Goal: Task Accomplishment & Management: Manage account settings

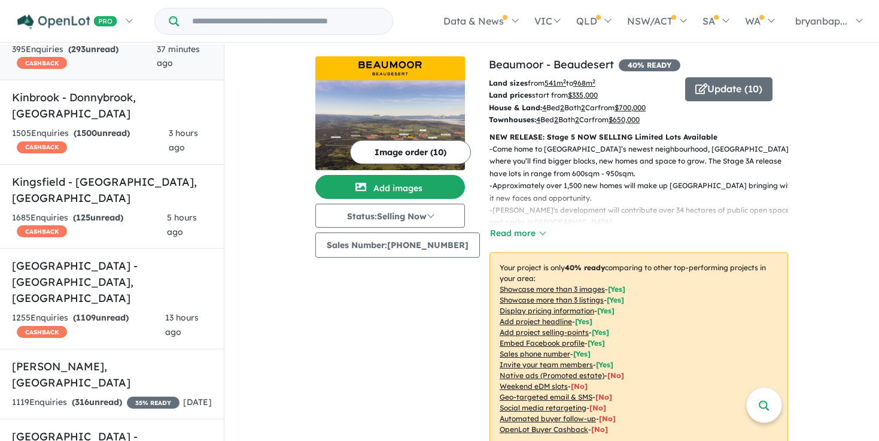
scroll to position [235, 0]
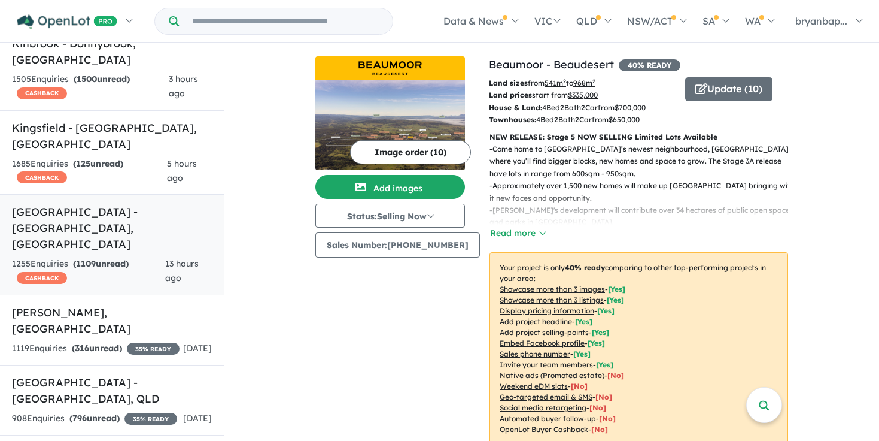
click at [112, 258] on strong "( 1109 unread)" at bounding box center [101, 263] width 56 height 11
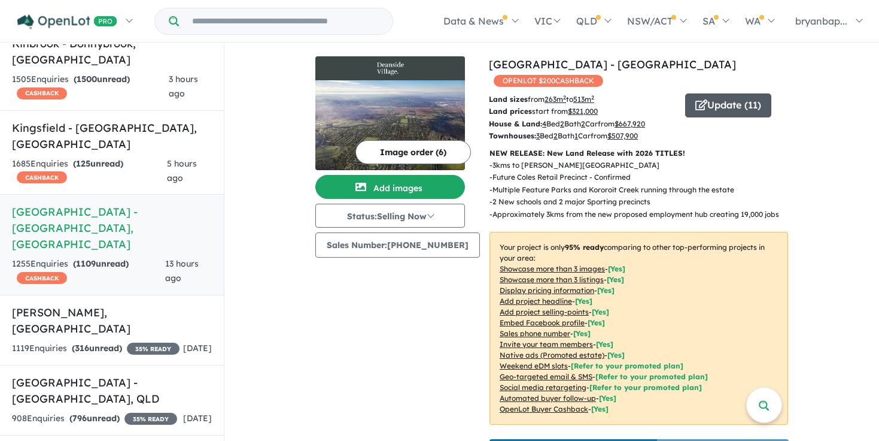
click at [696, 96] on span "button" at bounding box center [702, 105] width 12 height 19
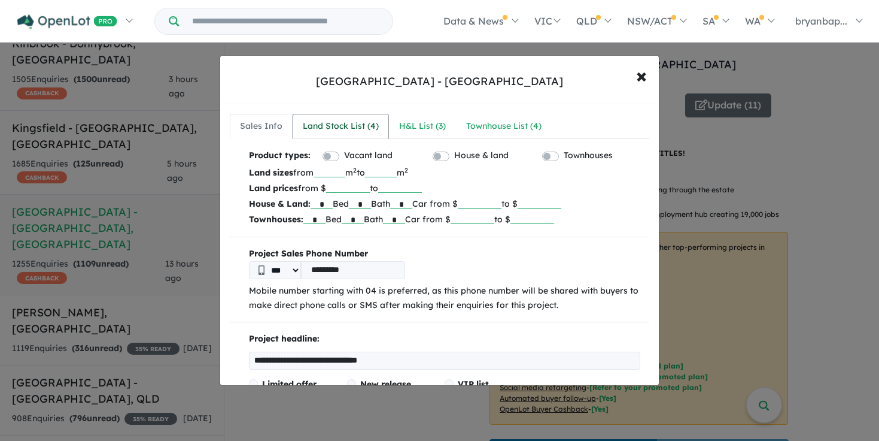
click at [332, 123] on div "Land Stock List ( 4 )" at bounding box center [341, 126] width 76 height 14
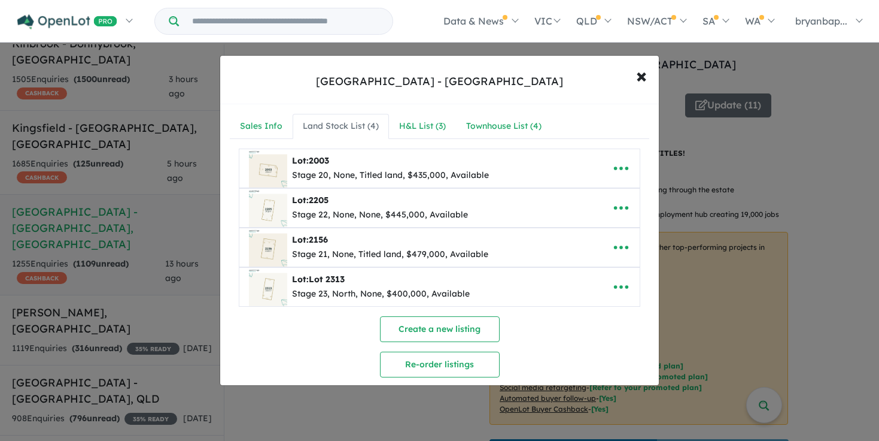
scroll to position [8, 0]
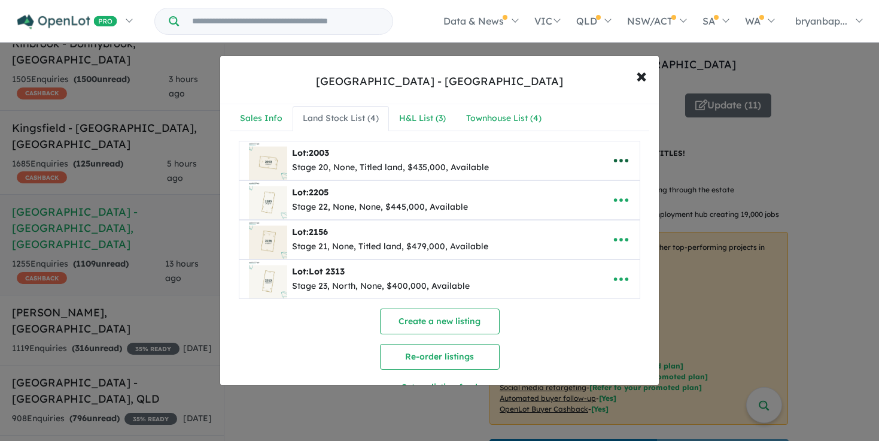
click at [612, 162] on icon "button" at bounding box center [621, 160] width 18 height 18
click at [598, 187] on link "Edit" at bounding box center [595, 191] width 89 height 28
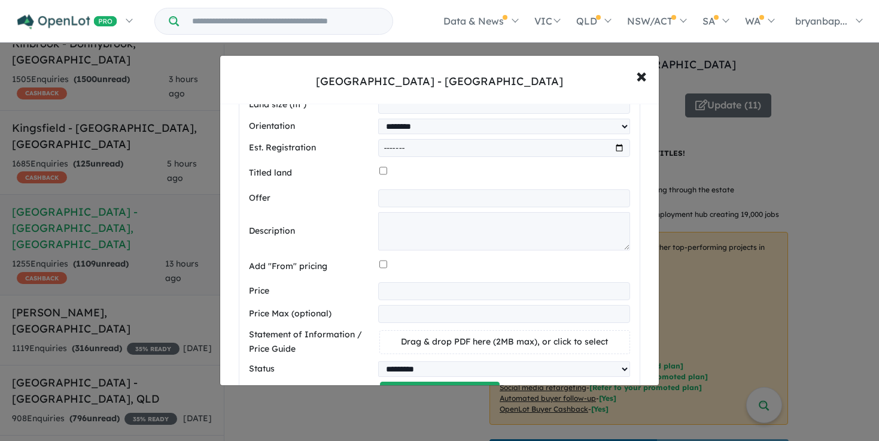
scroll to position [398, 0]
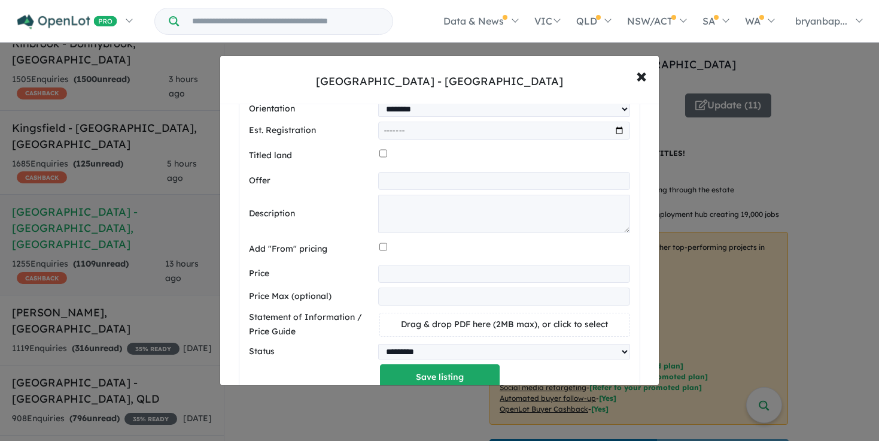
click at [425, 271] on input "*********" at bounding box center [504, 274] width 252 height 18
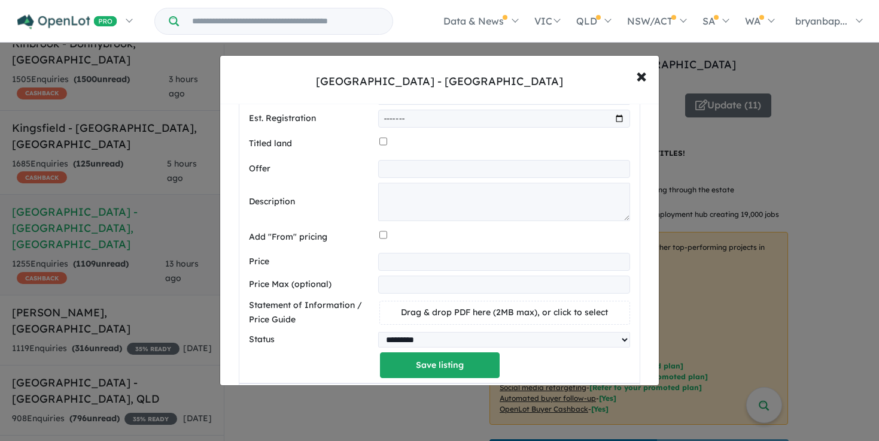
click at [420, 290] on input "number" at bounding box center [504, 284] width 252 height 18
click at [397, 259] on input "number" at bounding box center [504, 262] width 252 height 18
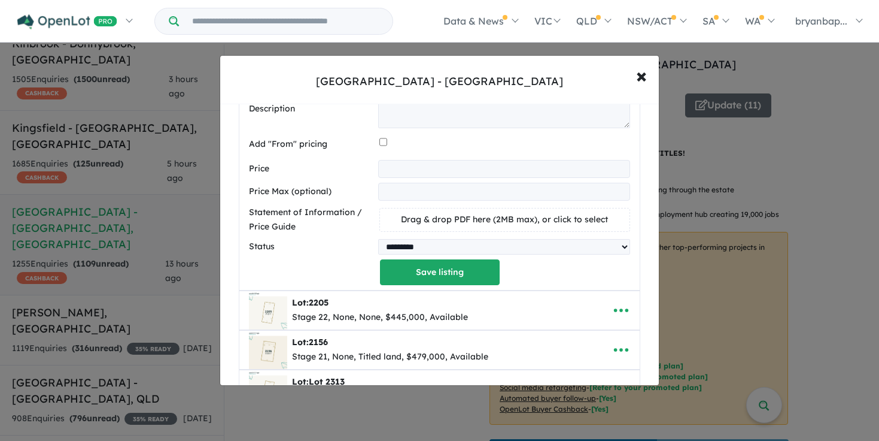
scroll to position [648, 0]
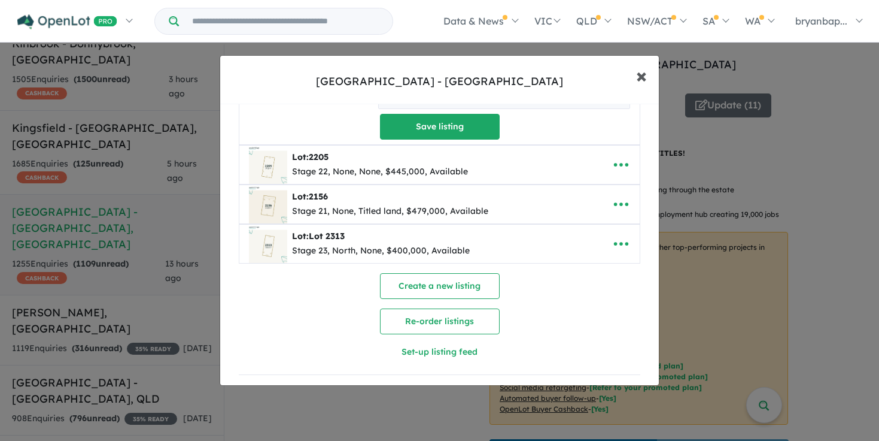
click at [640, 75] on span "×" at bounding box center [641, 75] width 11 height 26
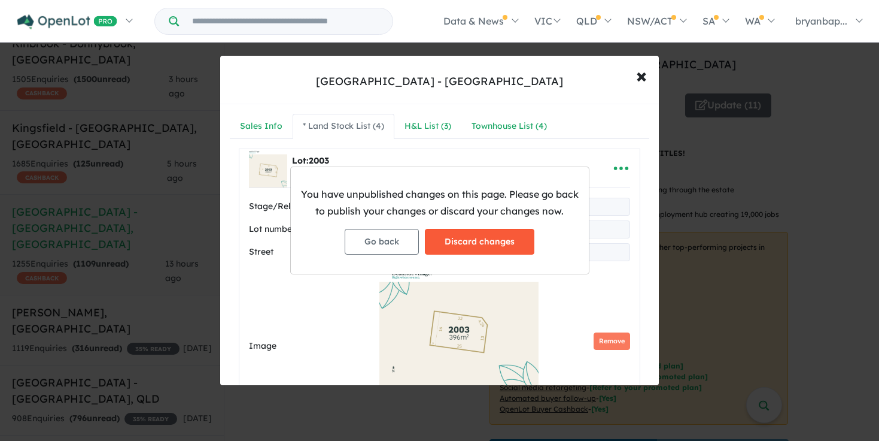
click at [451, 251] on button "Discard changes" at bounding box center [480, 242] width 110 height 26
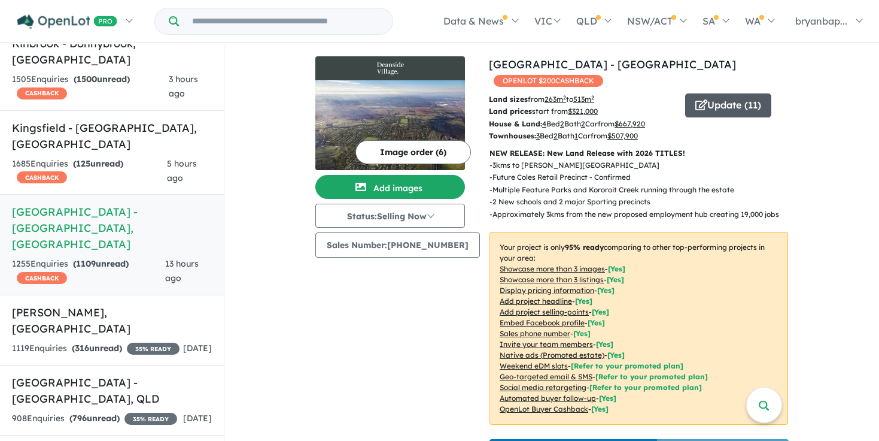
click at [726, 100] on button "Update ( 11 )" at bounding box center [728, 105] width 86 height 24
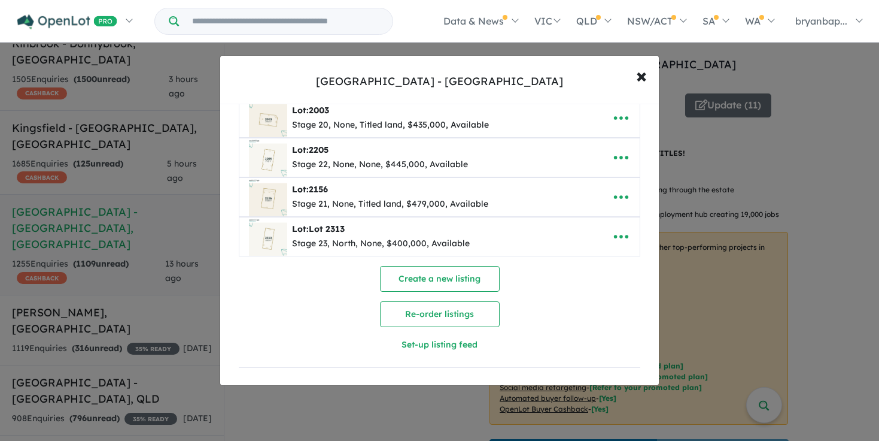
scroll to position [58, 0]
